Goal: Contribute content

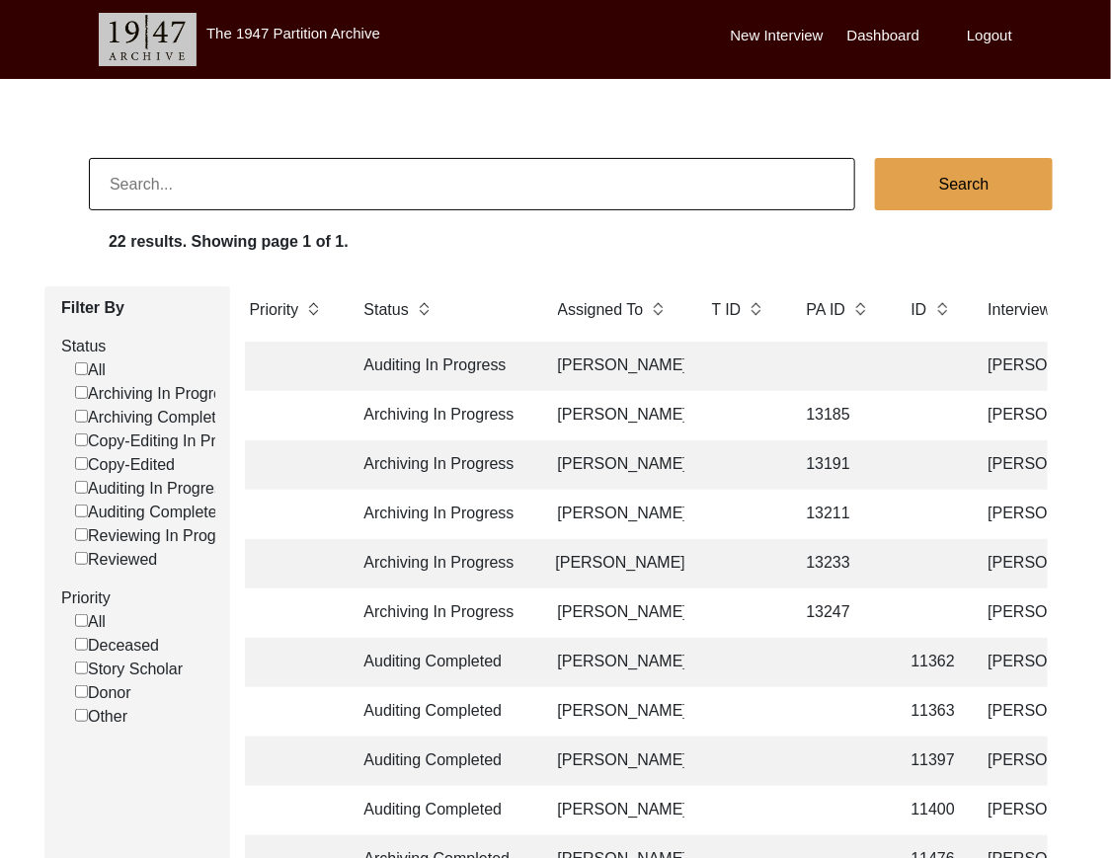
click at [421, 447] on td "Archiving In Progress" at bounding box center [441, 464] width 178 height 49
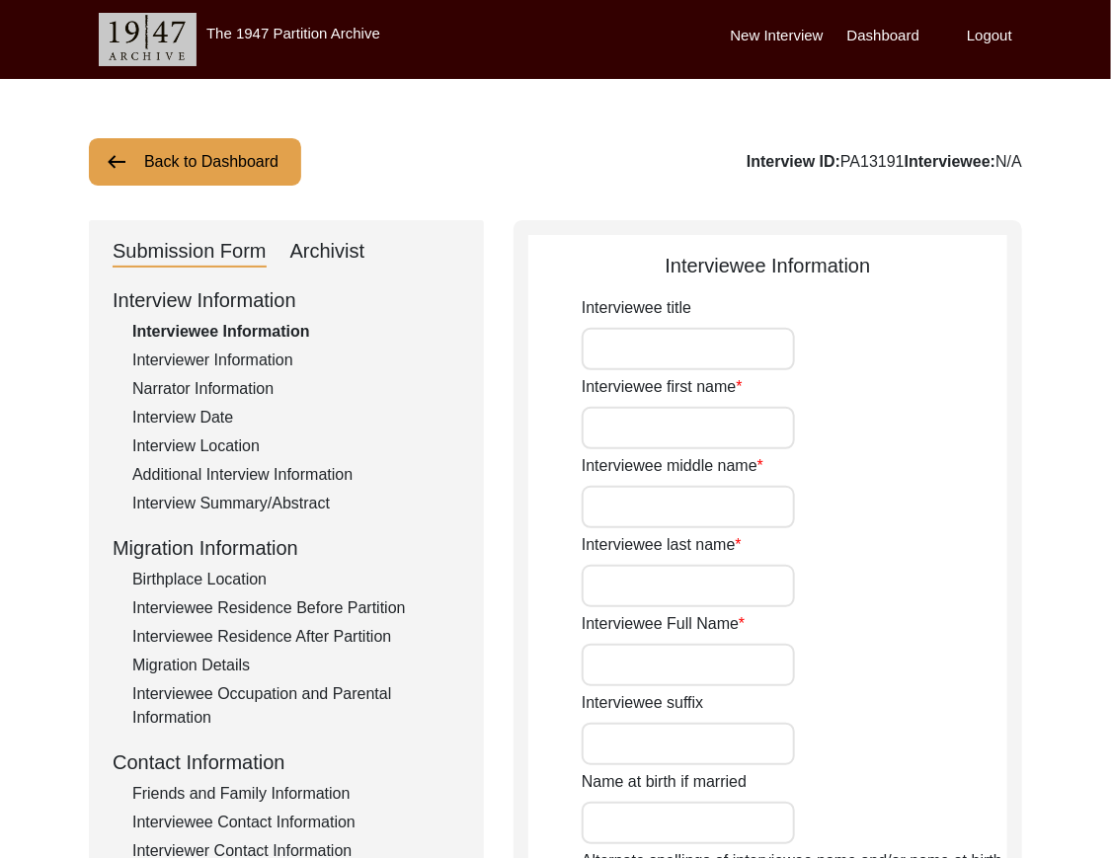
type input "Mr."
type input "[PERSON_NAME]"
type input "[PERSON_NAME] [PERSON_NAME]"
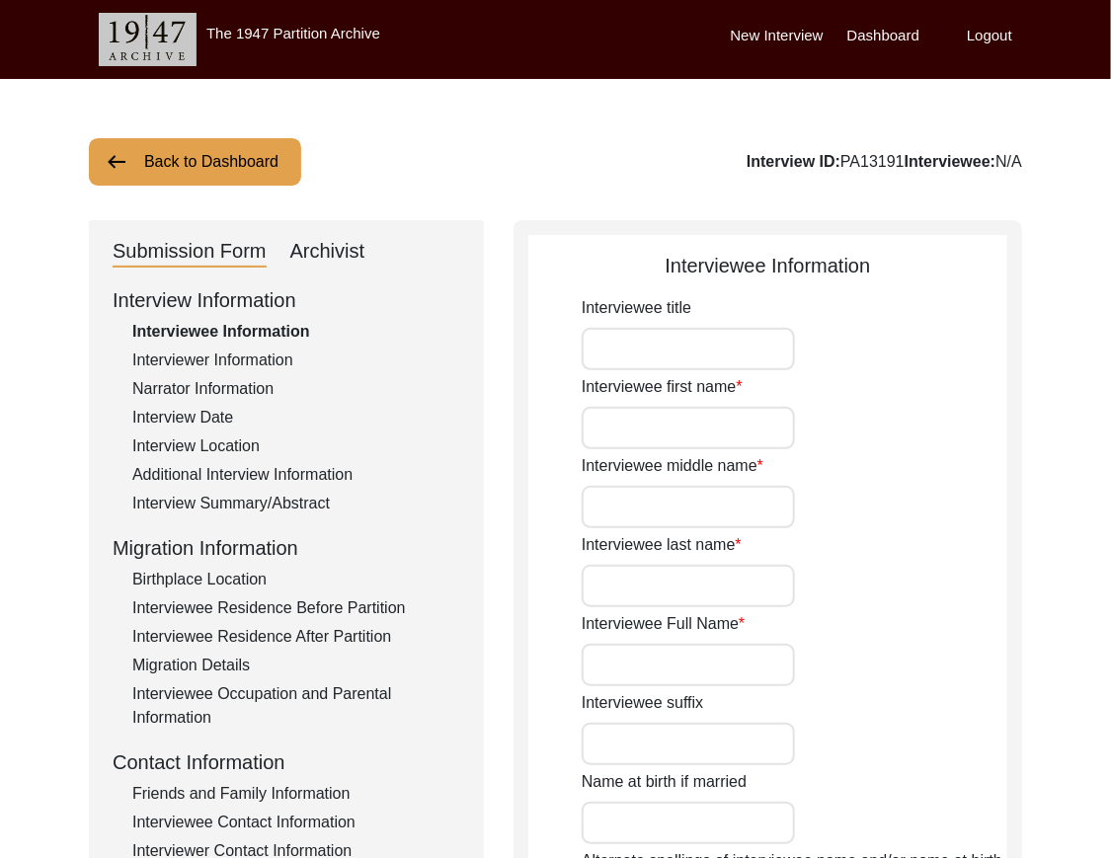
type input "1942"
type input "Interviewee doesn't remember his exact birthdate. He remembers he was 5 at the …"
type input "83"
type input "[DEMOGRAPHIC_DATA]"
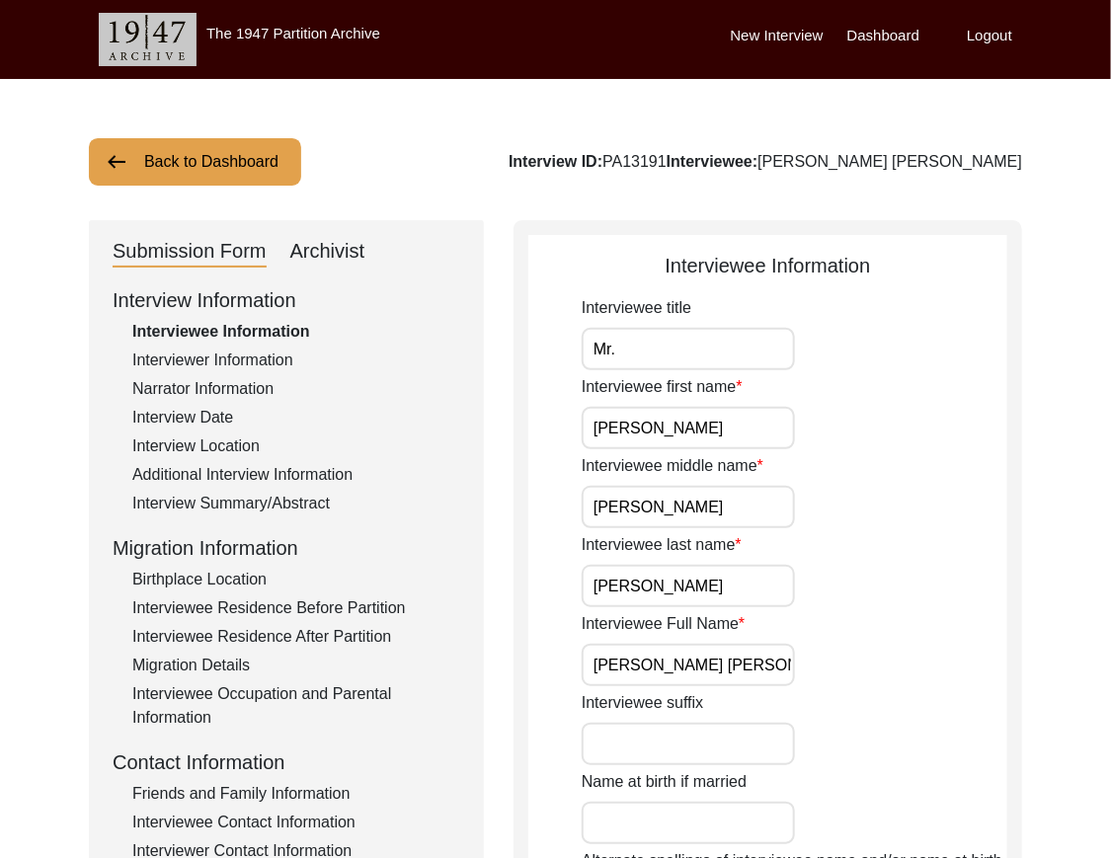
click at [1032, 28] on div "New Interview Dashboard Logout" at bounding box center [920, 39] width 380 height 79
click at [1009, 35] on label "Logout" at bounding box center [988, 36] width 45 height 23
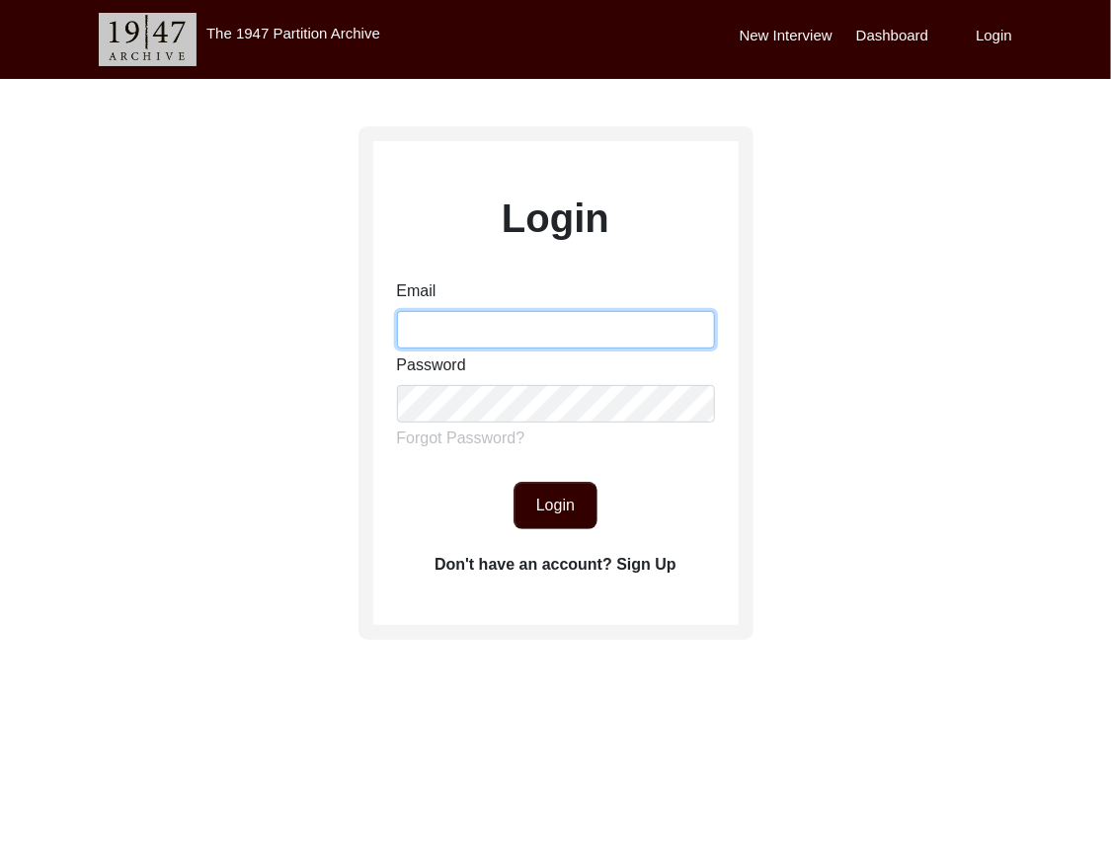
type input "[EMAIL_ADDRESS][DOMAIN_NAME]"
